Goal: Find specific page/section: Find specific page/section

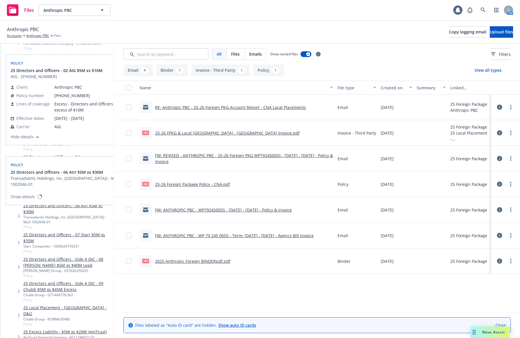
scroll to position [659, 0]
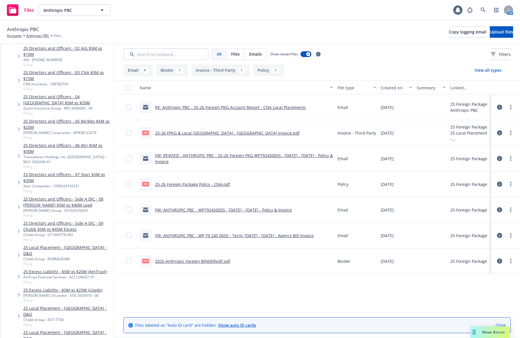
click at [71, 244] on link "25 Local Placement - [GEOGRAPHIC_DATA] - D&O" at bounding box center [67, 250] width 88 height 12
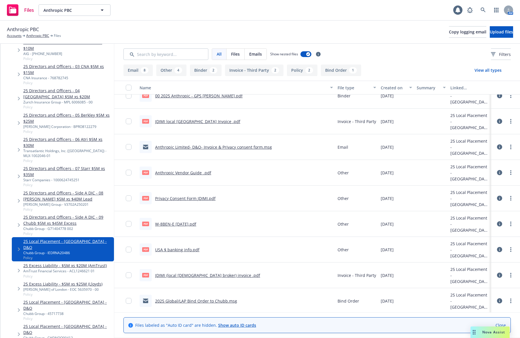
scroll to position [266, 0]
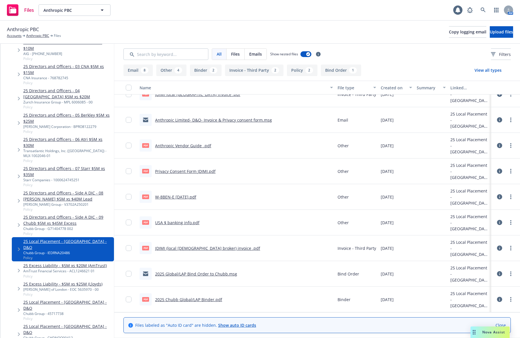
click at [173, 248] on link "JDIMI (local [DEMOGRAPHIC_DATA] broker) invoice .pdf" at bounding box center [207, 247] width 105 height 5
click at [197, 120] on link "Anthropic Limited- D&O- Invoice & Privacy consent form.msg" at bounding box center [213, 119] width 117 height 5
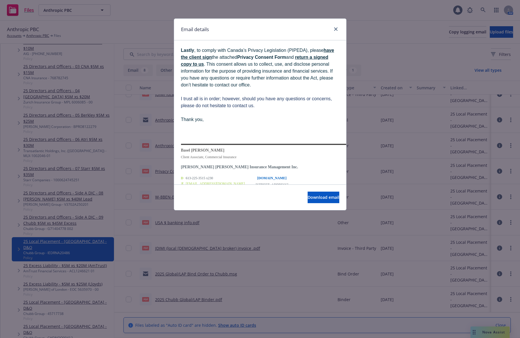
scroll to position [300, 0]
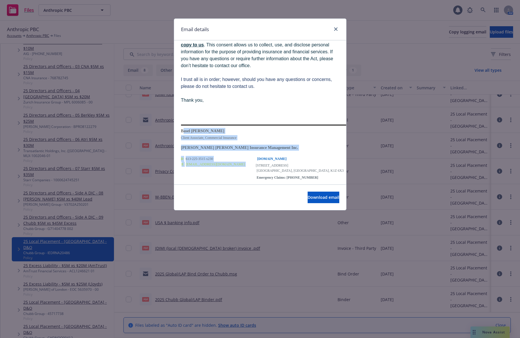
drag, startPoint x: 181, startPoint y: 119, endPoint x: 212, endPoint y: 152, distance: 45.8
click at [212, 152] on tbody "Basel [PERSON_NAME] Client Associate, Commercial Insurance [PERSON_NAME] [PERSO…" at bounding box center [310, 205] width 259 height 163
copy tbody "Basel [PERSON_NAME] Client Associate, Commercial Insurance [PERSON_NAME] [PERSO…"
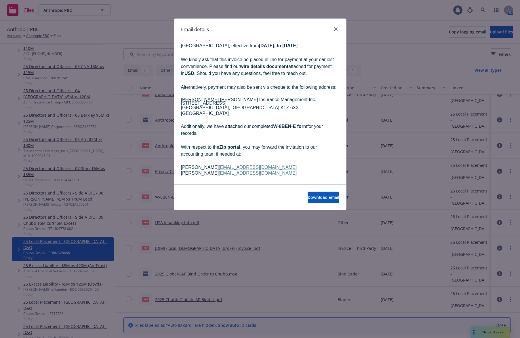
scroll to position [120, 0]
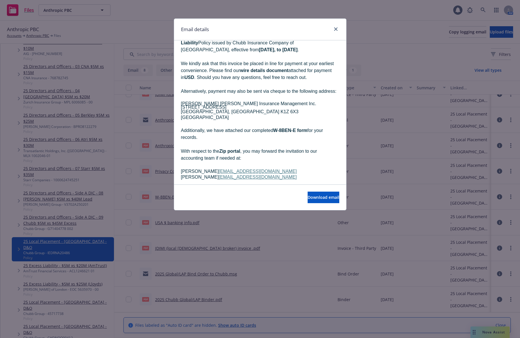
click at [192, 148] on span "With respect to the Zip portal , you may forward the invitation to our accounti…" at bounding box center [249, 154] width 136 height 12
drag, startPoint x: 181, startPoint y: 159, endPoint x: 250, endPoint y: 166, distance: 69.5
click at [250, 168] on ul "[PERSON_NAME] [PERSON_NAME][EMAIL_ADDRESS][DOMAIN_NAME] [PERSON_NAME] [PERSON_N…" at bounding box center [260, 173] width 158 height 11
copy ul "[PERSON_NAME] [PERSON_NAME][EMAIL_ADDRESS][DOMAIN_NAME] [PERSON_NAME] [PERSON_N…"
click at [278, 128] on b "W-8BEN-E form" at bounding box center [290, 130] width 34 height 5
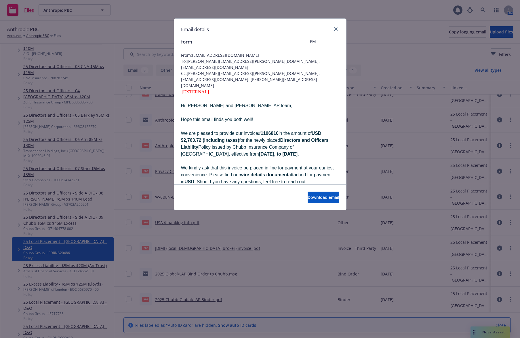
scroll to position [0, 0]
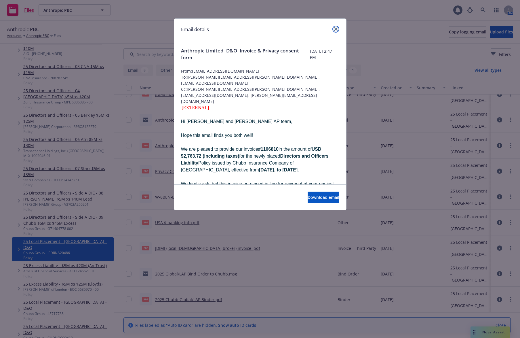
click at [336, 27] on icon "close" at bounding box center [335, 28] width 3 height 3
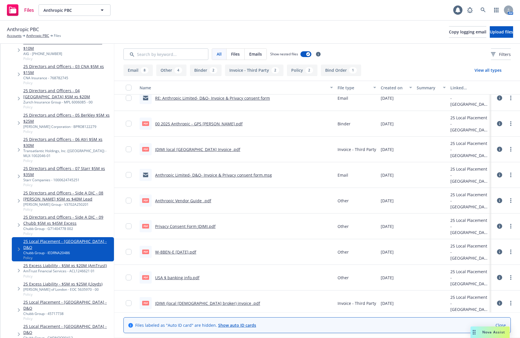
scroll to position [207, 0]
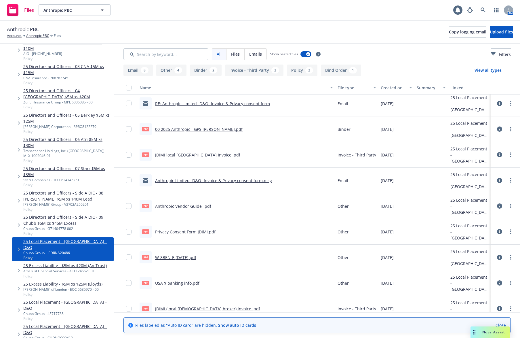
click at [256, 105] on link "RE: Anthropic Limited- D&O- Invoice & Privacy consent form" at bounding box center [212, 103] width 115 height 5
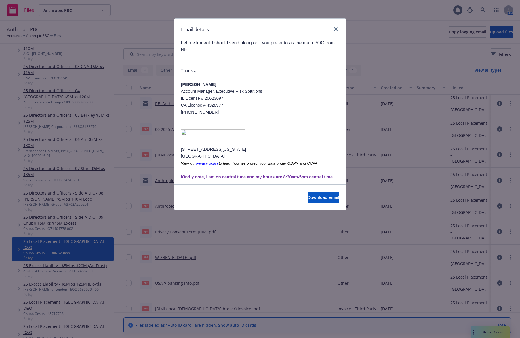
scroll to position [539, 0]
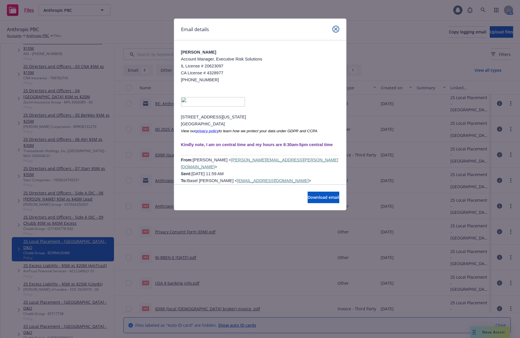
click at [335, 26] on link "close" at bounding box center [335, 29] width 7 height 7
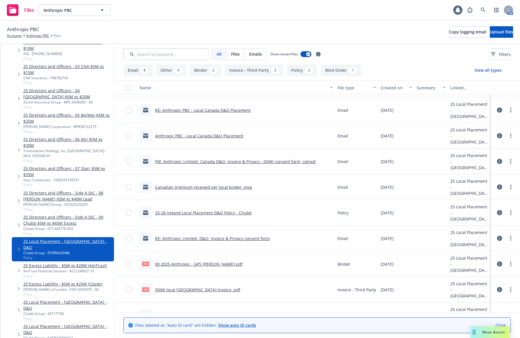
scroll to position [87, 0]
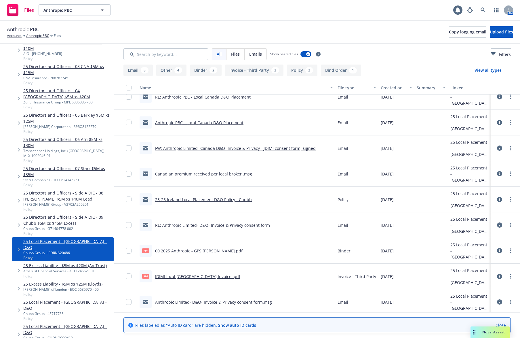
click at [233, 226] on link "RE: Anthropic Limited- D&O- Invoice & Privacy consent form" at bounding box center [212, 224] width 115 height 5
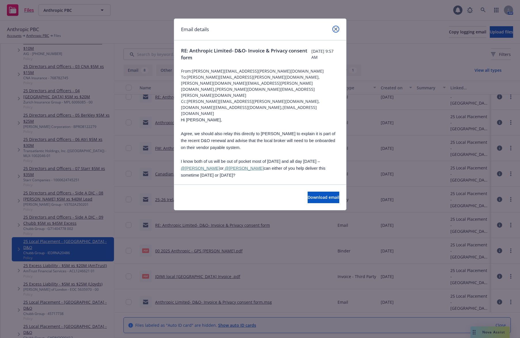
click at [335, 28] on icon "close" at bounding box center [335, 28] width 3 height 3
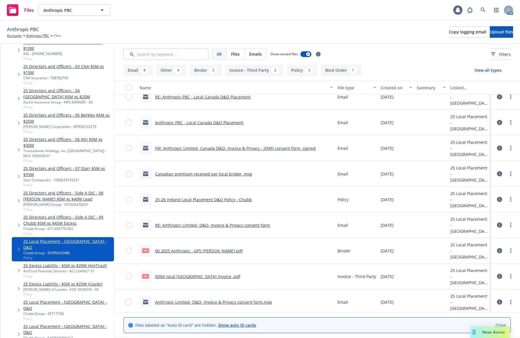
click at [239, 201] on link "25-26 Ireland Local Placement D&O Policy - Chubb" at bounding box center [203, 199] width 97 height 5
click at [218, 149] on link "FW: Anthropic Limited- Canada D&O- Invoice & Privacy - JDIMI consent form, sign…" at bounding box center [235, 147] width 161 height 5
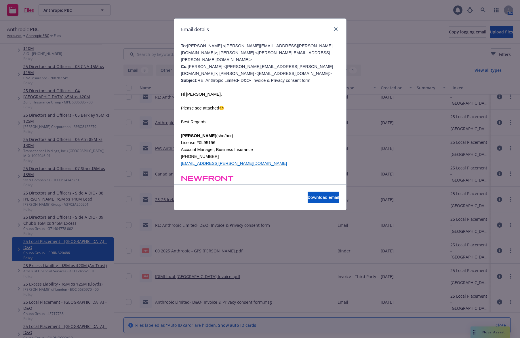
scroll to position [0, 0]
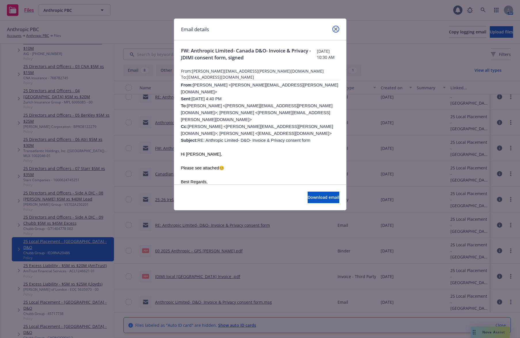
click at [336, 27] on icon "close" at bounding box center [335, 28] width 3 height 3
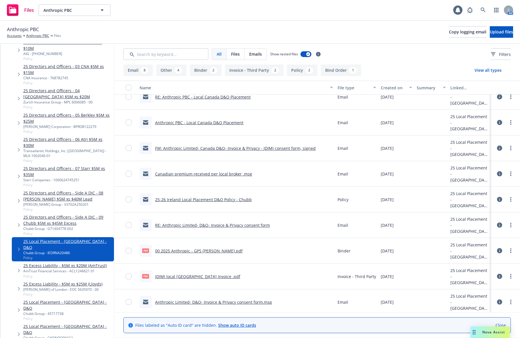
click at [209, 148] on link "FW: Anthropic Limited- Canada D&O- Invoice & Privacy - JDIMI consent form, sign…" at bounding box center [235, 147] width 161 height 5
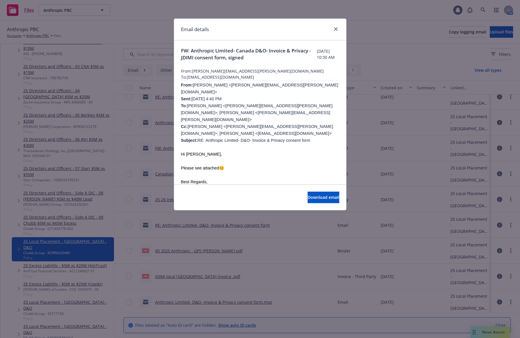
scroll to position [60, 0]
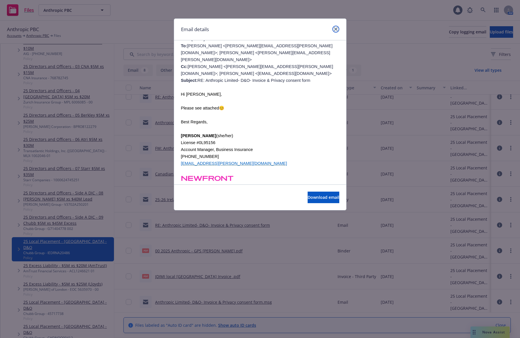
click at [335, 28] on icon "close" at bounding box center [335, 28] width 3 height 3
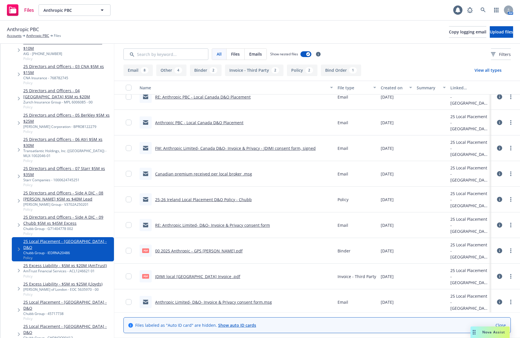
click at [211, 123] on link "Anthropic PBC - Local Canada D&O Placement" at bounding box center [199, 122] width 88 height 5
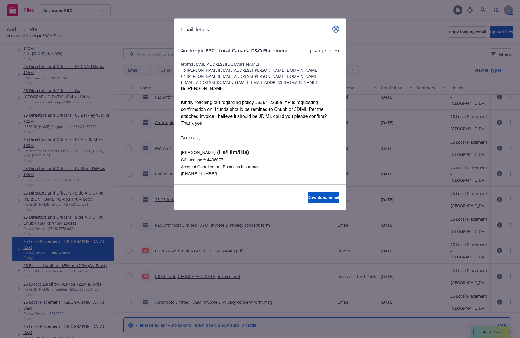
click at [337, 32] on link "close" at bounding box center [335, 29] width 7 height 7
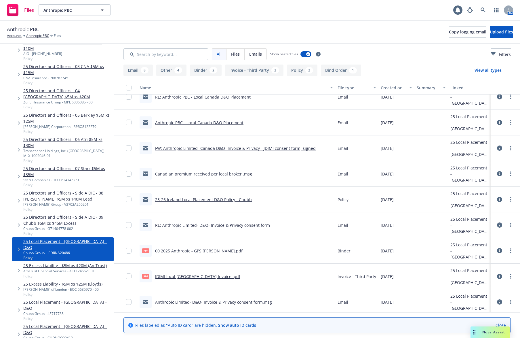
scroll to position [27, 0]
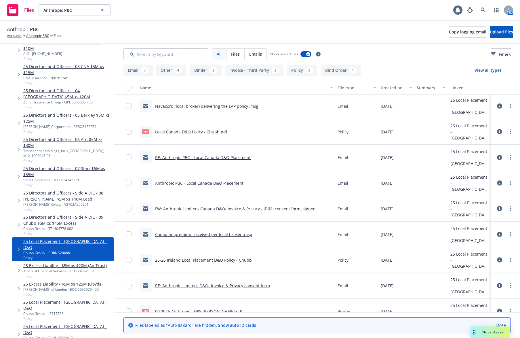
click at [224, 107] on link "Navacord (local broker) delivering the LAP policy .msg" at bounding box center [206, 105] width 103 height 5
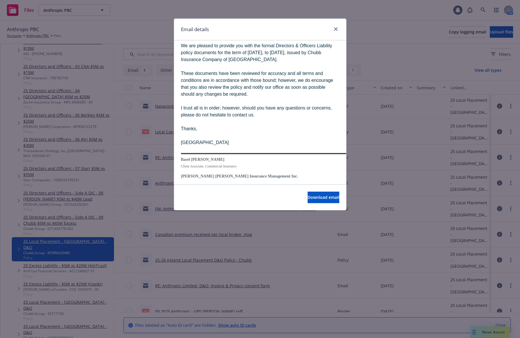
scroll to position [120, 0]
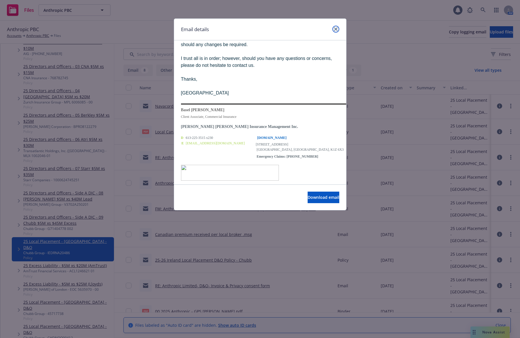
click at [335, 30] on icon "close" at bounding box center [335, 28] width 3 height 3
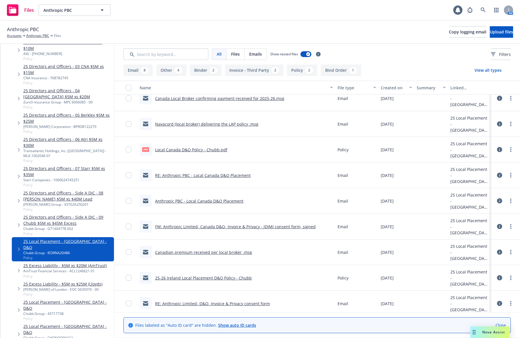
scroll to position [0, 0]
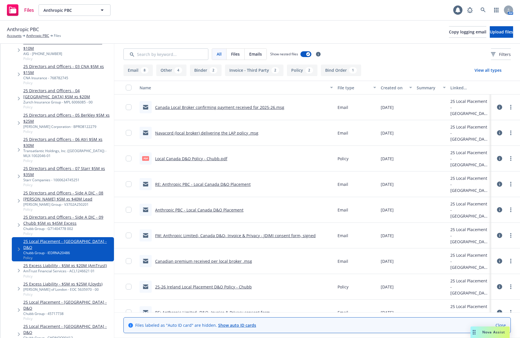
click at [251, 107] on link "Canada Local Broker confirming payment received for 2025-26.msg" at bounding box center [219, 106] width 129 height 5
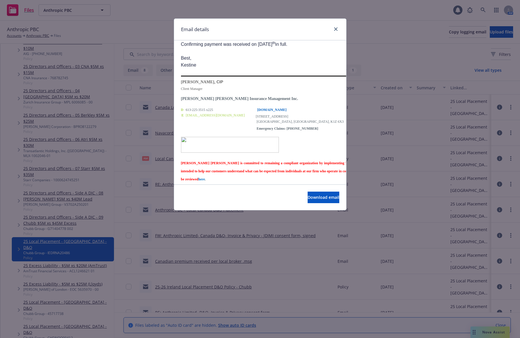
scroll to position [120, 0]
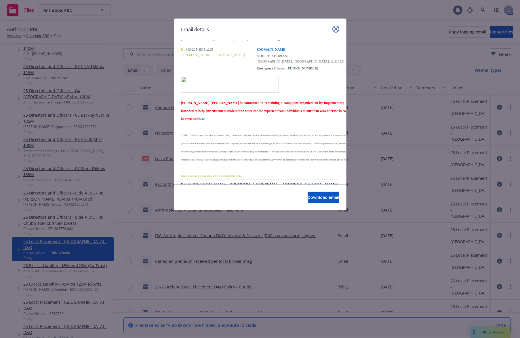
click at [337, 30] on icon "close" at bounding box center [335, 28] width 3 height 3
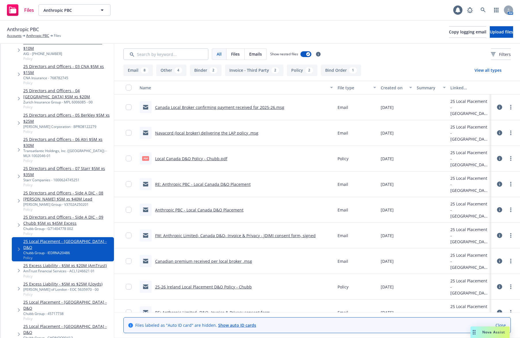
scroll to position [725, 0]
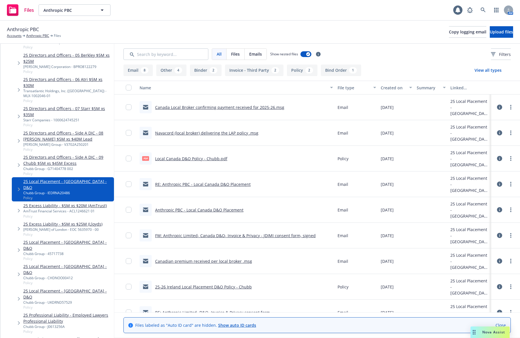
click at [84, 239] on link "25 Local Placement - [GEOGRAPHIC_DATA] - D&O" at bounding box center [67, 245] width 88 height 12
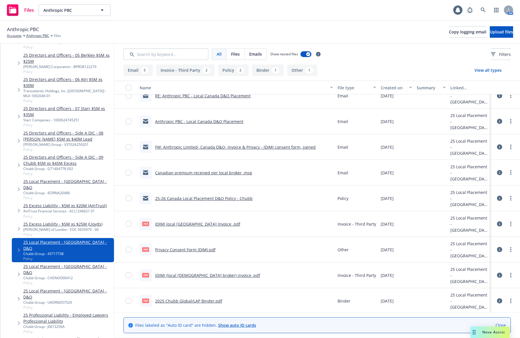
scroll to position [64, 0]
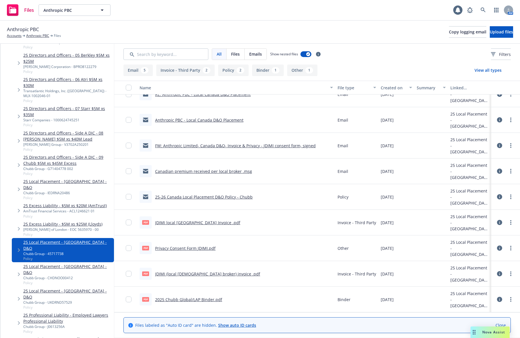
click at [220, 197] on link "25-26 Canada Local Placement D&O Policy - Chubb" at bounding box center [204, 196] width 98 height 5
click at [184, 170] on link "Canadian premium received per local broker .msg" at bounding box center [203, 170] width 97 height 5
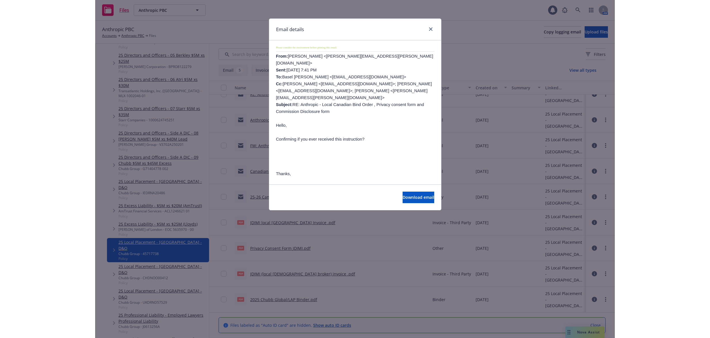
scroll to position [300, 0]
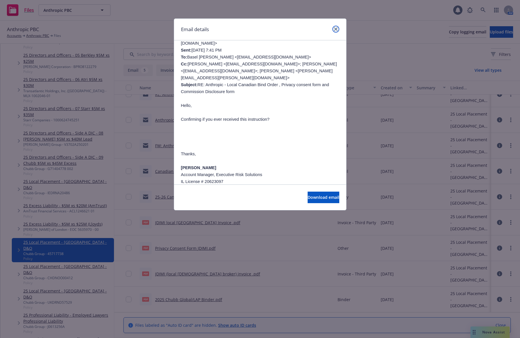
click at [335, 29] on icon "close" at bounding box center [335, 28] width 3 height 3
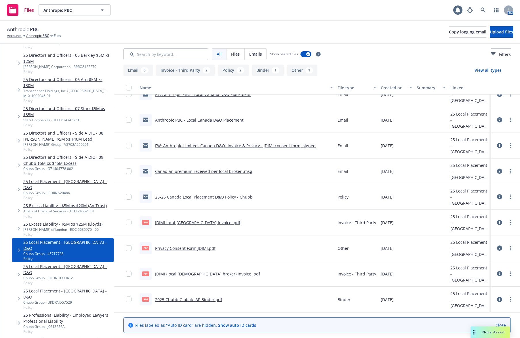
click at [239, 145] on link "FW: Anthropic Limited- Canada D&O- Invoice & Privacy - JDIMI consent form, sign…" at bounding box center [235, 145] width 161 height 5
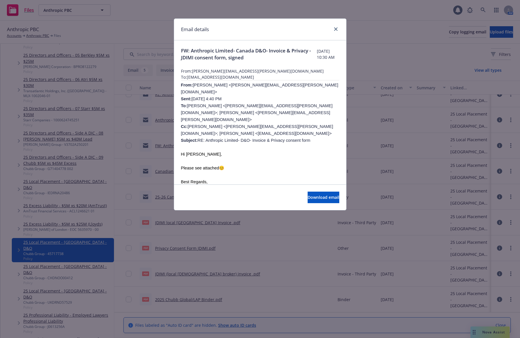
click at [338, 24] on div "Email details" at bounding box center [260, 30] width 172 height 22
click at [333, 29] on link "close" at bounding box center [335, 29] width 7 height 7
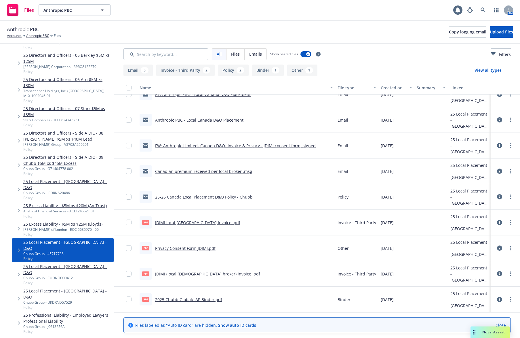
click at [221, 120] on link "Anthropic PBC - Local Canada D&O Placement" at bounding box center [199, 119] width 88 height 5
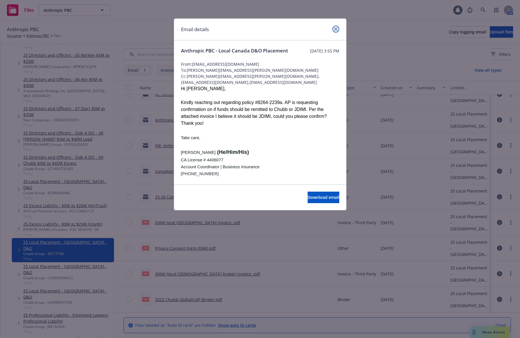
click at [335, 28] on icon "close" at bounding box center [335, 28] width 3 height 3
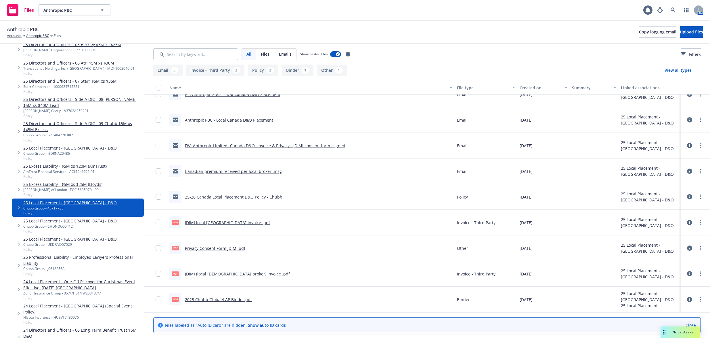
scroll to position [64, 0]
click at [34, 39] on div "Anthropic PBC Accounts Anthropic PBC Files Copy logging email Upload files" at bounding box center [355, 32] width 710 height 23
click at [38, 32] on span "Anthropic PBC" at bounding box center [23, 29] width 32 height 7
click at [39, 35] on link "Anthropic PBC" at bounding box center [37, 35] width 23 height 5
